Goal: Task Accomplishment & Management: Use online tool/utility

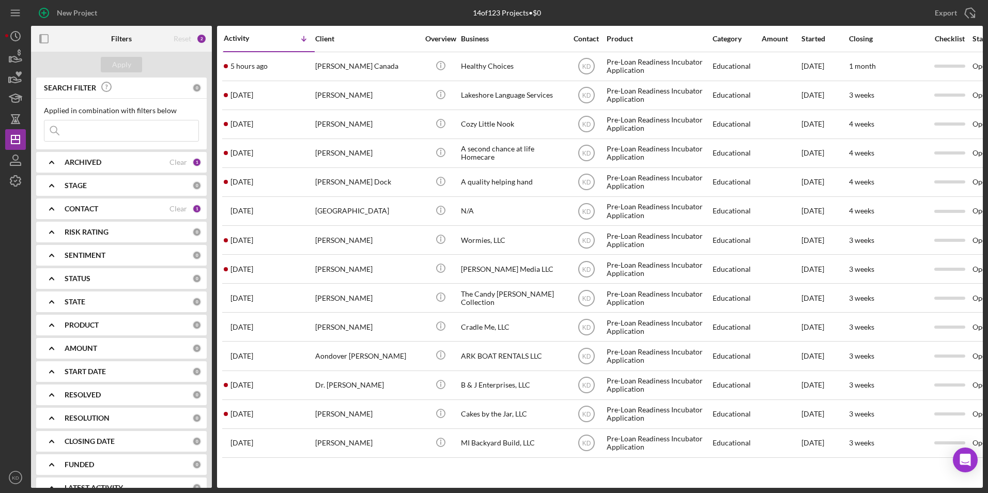
click at [69, 213] on b "CONTACT" at bounding box center [82, 209] width 34 height 8
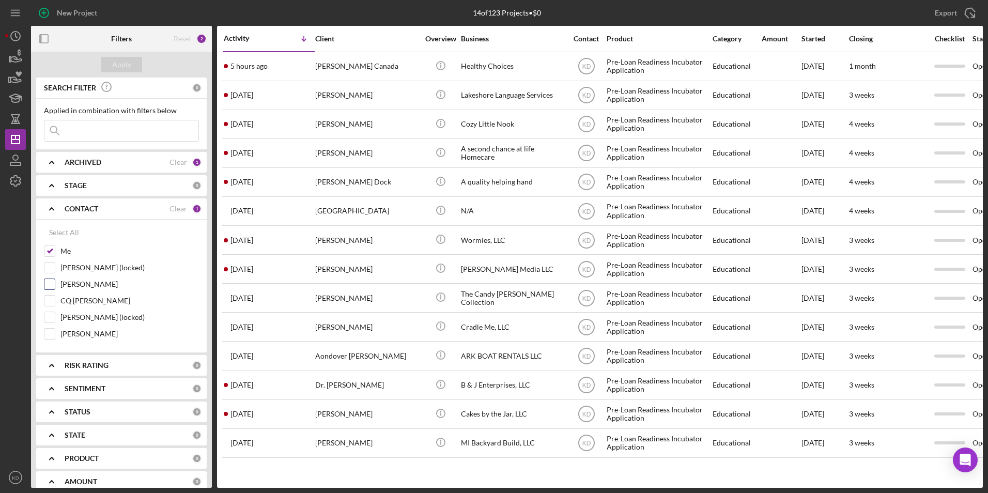
click at [49, 283] on input "[PERSON_NAME]" at bounding box center [49, 284] width 10 height 10
checkbox input "true"
click at [52, 258] on div "Me" at bounding box center [121, 253] width 155 height 17
click at [51, 249] on input "Me" at bounding box center [49, 251] width 10 height 10
checkbox input "false"
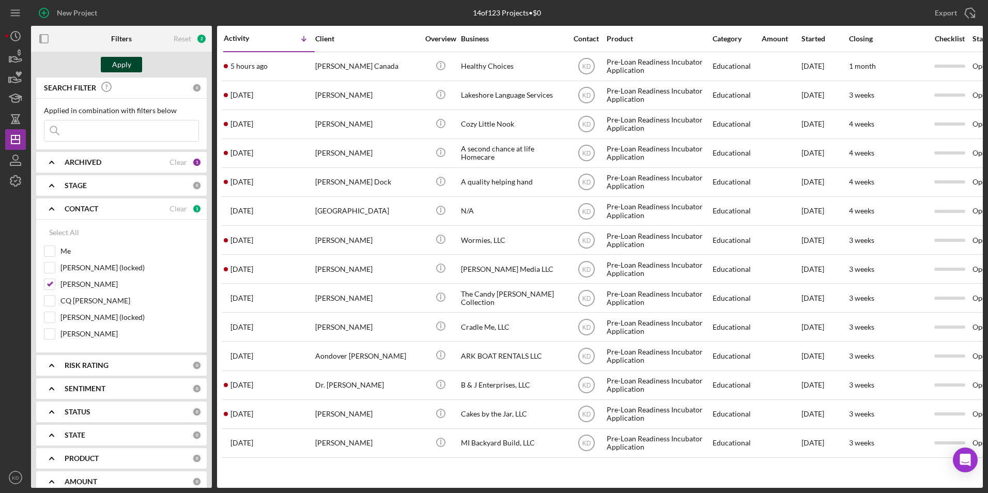
click at [131, 66] on button "Apply" at bounding box center [121, 65] width 41 height 16
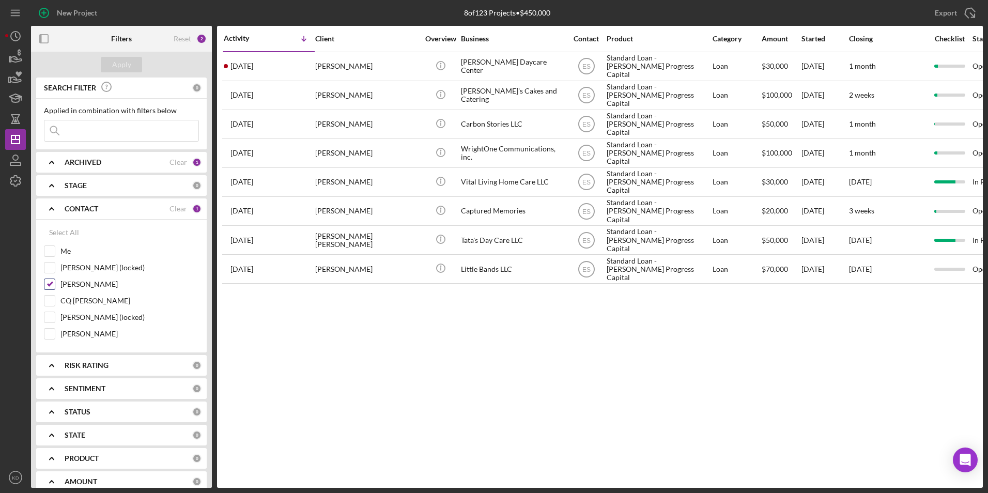
click at [47, 285] on input "[PERSON_NAME]" at bounding box center [49, 284] width 10 height 10
checkbox input "false"
click at [50, 252] on input "Me" at bounding box center [49, 251] width 10 height 10
checkbox input "true"
click at [133, 62] on button "Apply" at bounding box center [121, 65] width 41 height 16
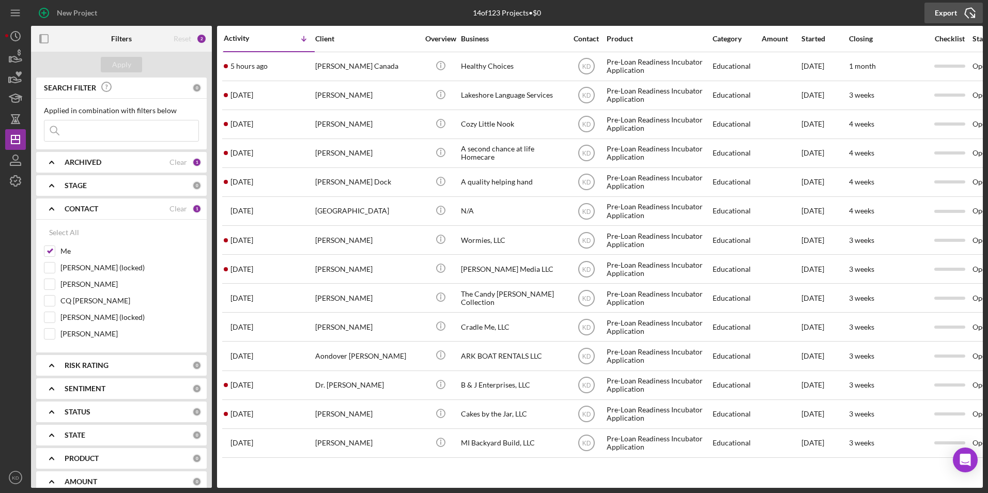
click at [948, 13] on div "Export" at bounding box center [946, 13] width 22 height 21
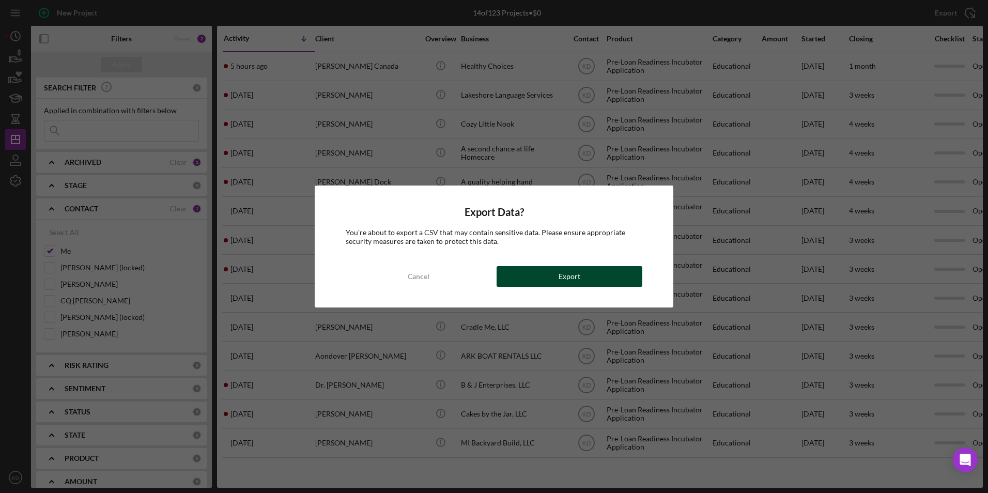
click at [538, 279] on button "Export" at bounding box center [570, 276] width 146 height 21
